Goal: Check status: Check status

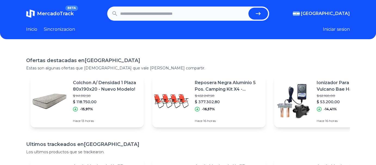
click at [124, 10] on input "text" at bounding box center [183, 14] width 126 height 12
type input "**********"
click at [249, 8] on button "submit" at bounding box center [259, 14] width 20 height 12
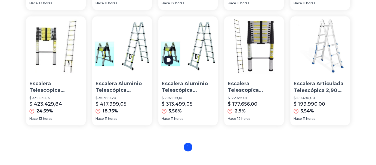
scroll to position [409, 0]
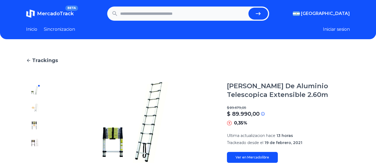
click at [36, 109] on img at bounding box center [35, 108] width 9 height 9
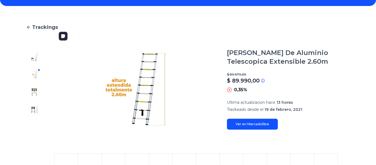
scroll to position [54, 0]
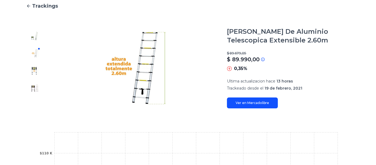
click at [263, 106] on link "Ver en Mercadolibre" at bounding box center [252, 103] width 51 height 11
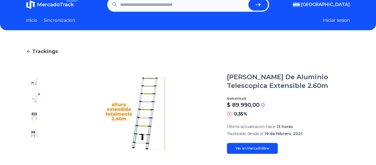
scroll to position [0, 0]
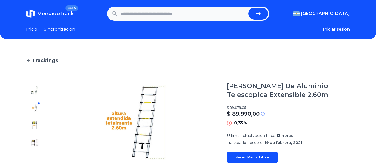
click at [29, 60] on icon at bounding box center [28, 60] width 5 height 5
